Goal: Find specific page/section: Find specific page/section

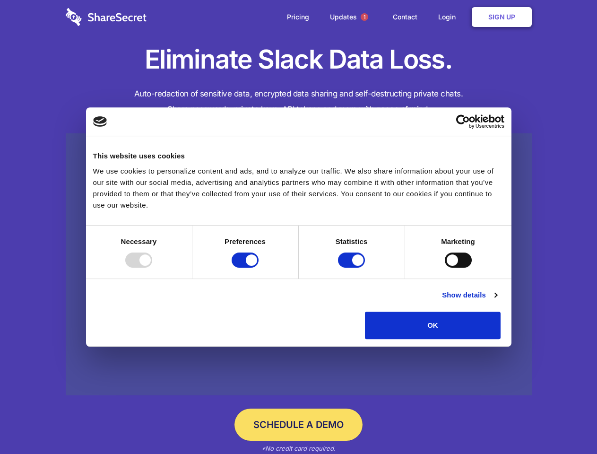
click at [152, 267] on div at bounding box center [138, 259] width 27 height 15
click at [258, 267] on input "Preferences" at bounding box center [244, 259] width 27 height 15
checkbox input "false"
click at [352, 267] on input "Statistics" at bounding box center [351, 259] width 27 height 15
checkbox input "false"
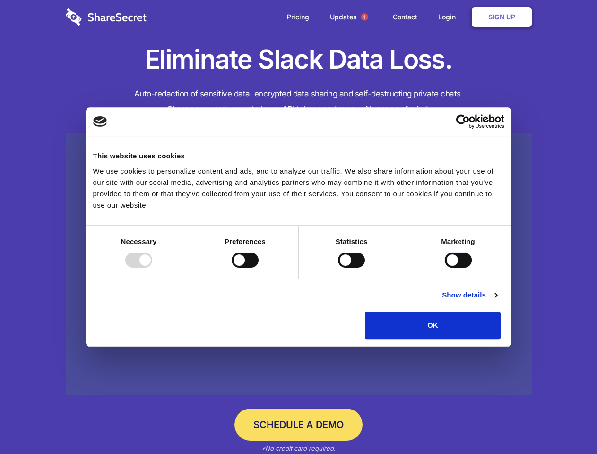
click at [445, 267] on input "Marketing" at bounding box center [458, 259] width 27 height 15
checkbox input "true"
click at [497, 300] on link "Show details" at bounding box center [469, 294] width 55 height 11
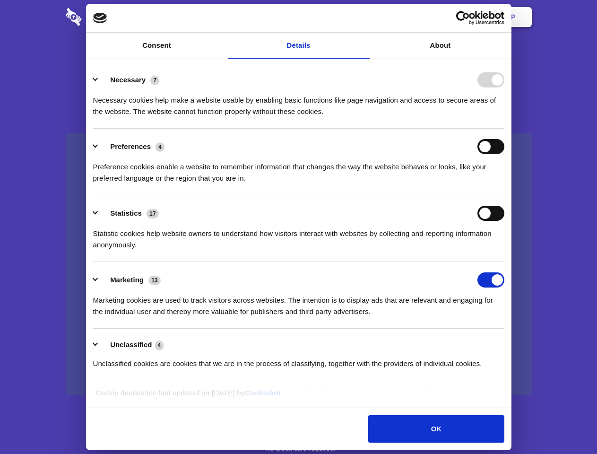
click at [504, 184] on div "Preference cookies enable a website to remember information that changes the wa…" at bounding box center [298, 169] width 411 height 30
click at [364, 17] on span "1" at bounding box center [364, 17] width 8 height 8
